Goal: Information Seeking & Learning: Find specific fact

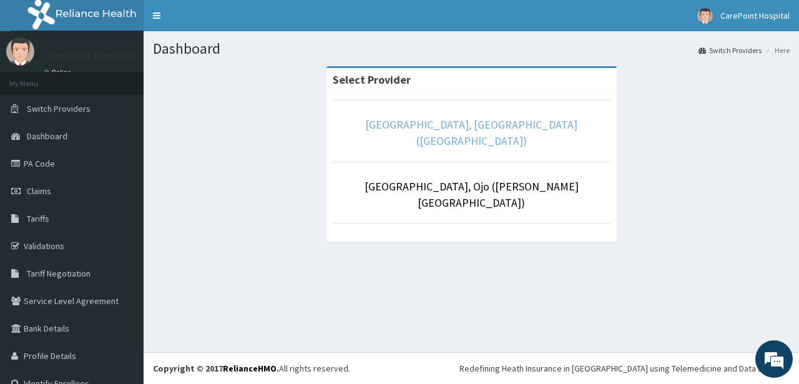
click at [479, 128] on link "[GEOGRAPHIC_DATA], [GEOGRAPHIC_DATA] ([GEOGRAPHIC_DATA])" at bounding box center [471, 132] width 212 height 31
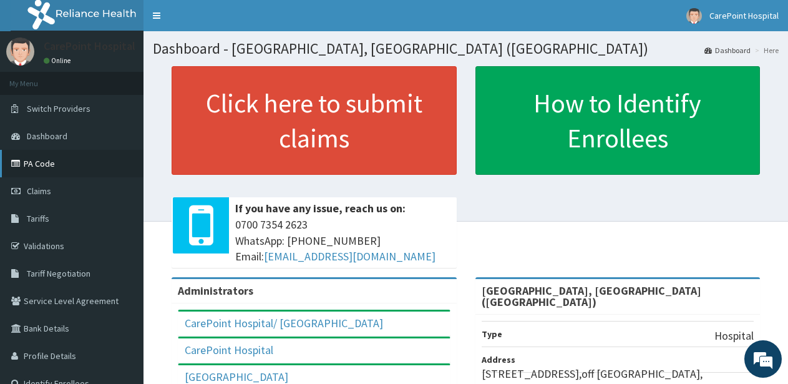
click at [41, 165] on link "PA Code" at bounding box center [72, 163] width 144 height 27
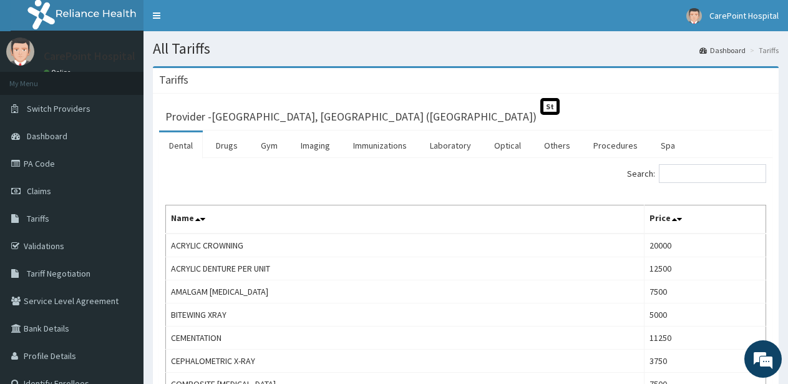
click at [608, 147] on link "Procedures" at bounding box center [615, 145] width 64 height 26
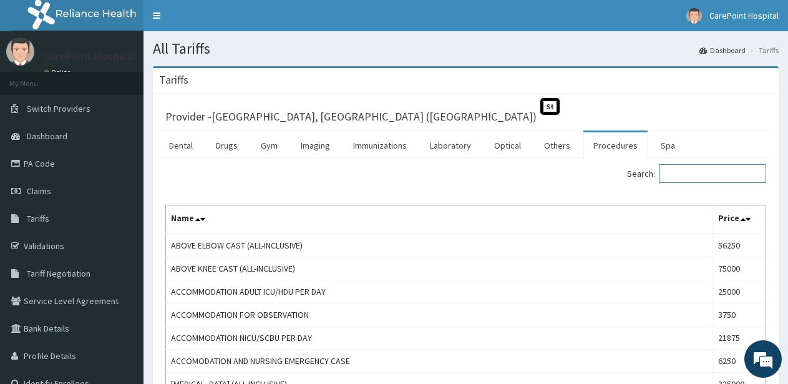
click at [704, 177] on input "Search:" at bounding box center [712, 173] width 107 height 19
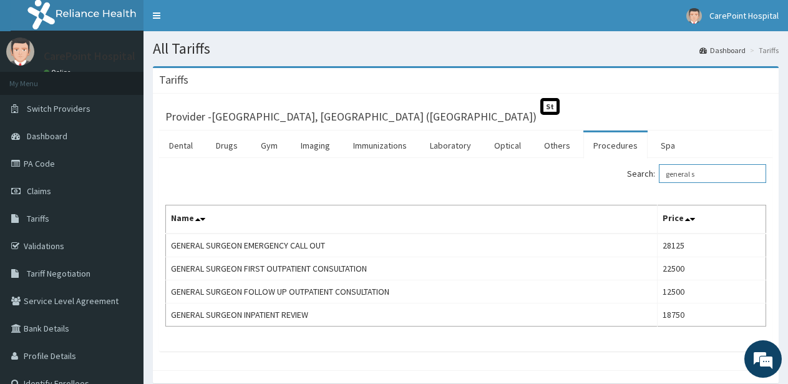
type input "general s"
